Goal: Information Seeking & Learning: Learn about a topic

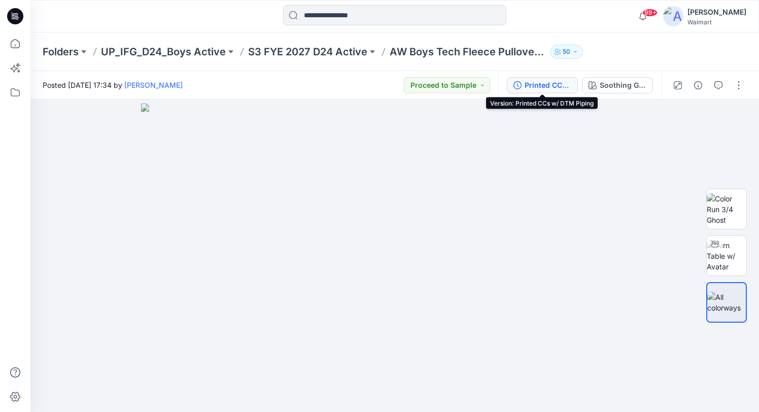
click at [556, 87] on div "Printed CCs w/ DTM Piping" at bounding box center [548, 85] width 47 height 11
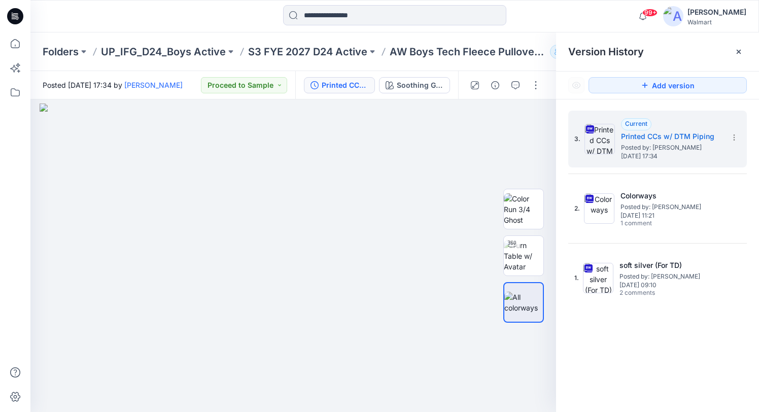
click at [758, 321] on div "3. Current Printed CCs w/ DTM Piping Posted by: Yunjin Chae Tuesday, September …" at bounding box center [657, 263] width 203 height 327
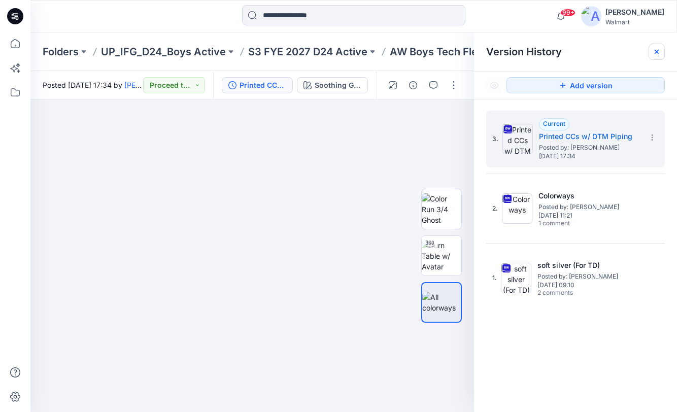
click at [659, 50] on icon at bounding box center [657, 52] width 8 height 8
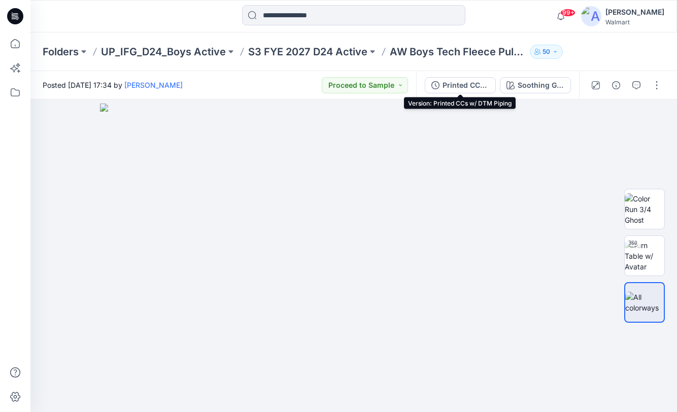
click at [464, 84] on div "Printed CCs w/ DTM Piping" at bounding box center [466, 85] width 47 height 11
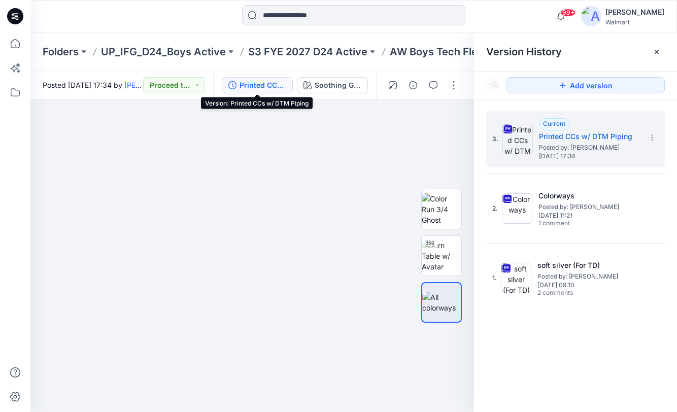
click at [299, 53] on p "S3 FYE 2027 D24 Active" at bounding box center [307, 52] width 119 height 14
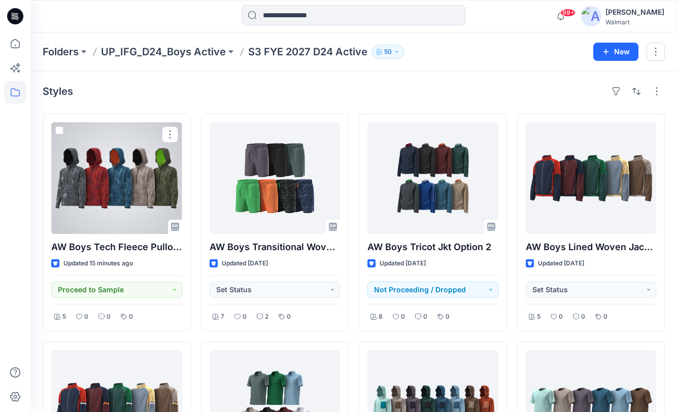
click at [129, 169] on div at bounding box center [116, 178] width 131 height 112
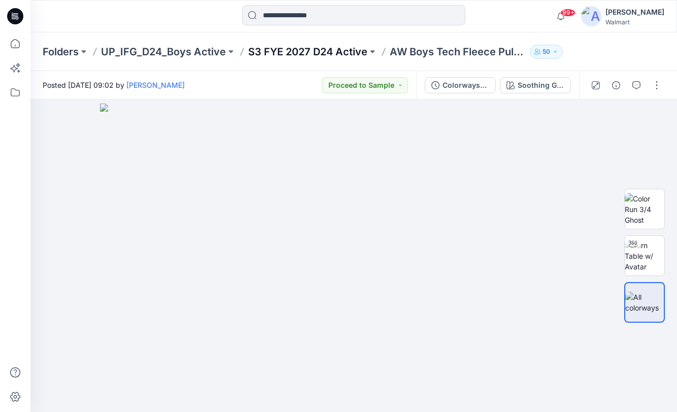
click at [301, 51] on p "S3 FYE 2027 D24 Active" at bounding box center [307, 52] width 119 height 14
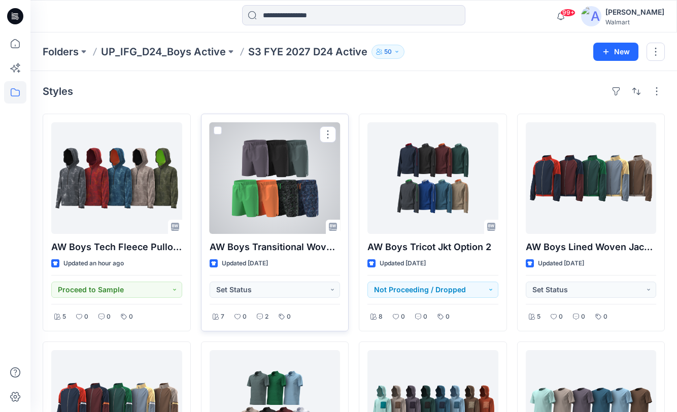
click at [276, 175] on div at bounding box center [275, 178] width 131 height 112
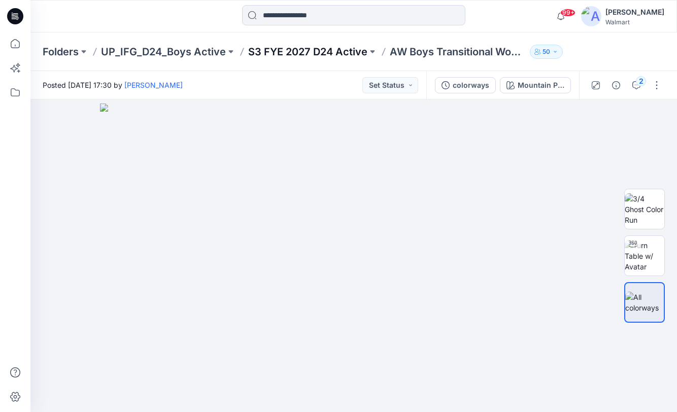
click at [320, 50] on p "S3 FYE 2027 D24 Active" at bounding box center [307, 52] width 119 height 14
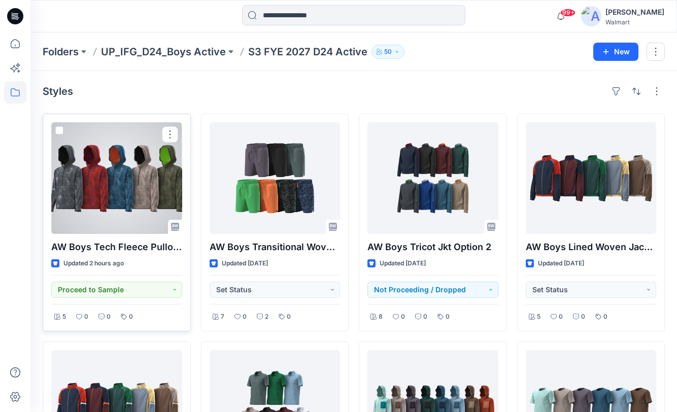
click at [110, 163] on div at bounding box center [116, 178] width 131 height 112
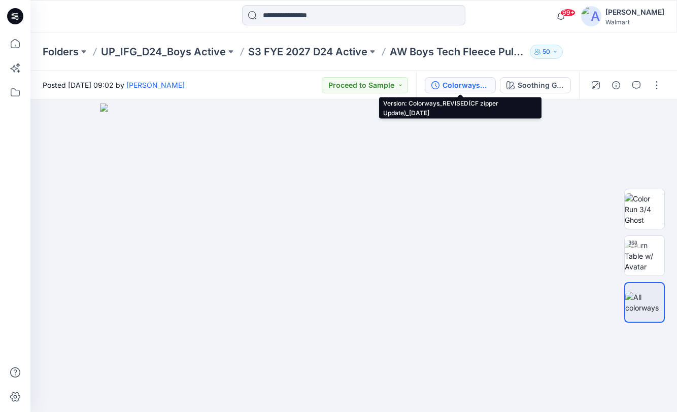
click at [464, 84] on div "Colorways_REVISED(CF zipper Update)_10.06.25" at bounding box center [466, 85] width 47 height 11
